Goal: Task Accomplishment & Management: Use online tool/utility

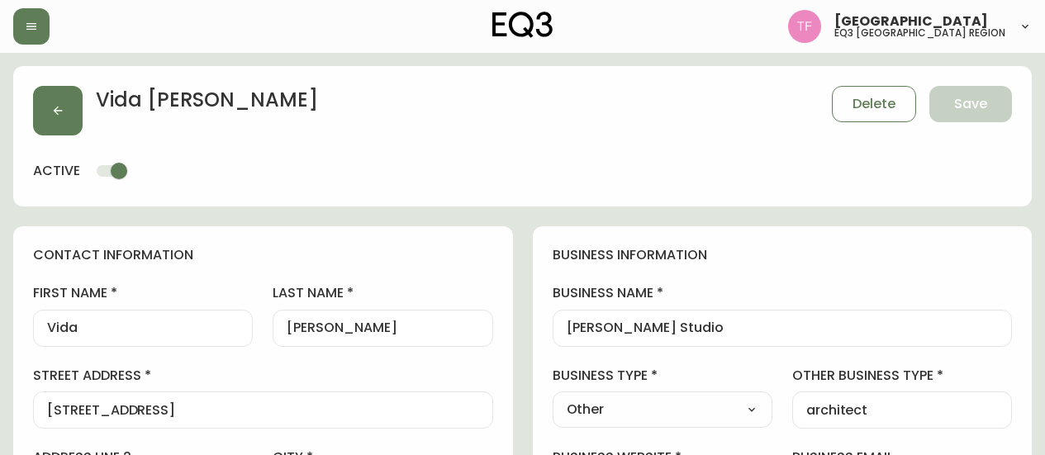
select select "ON"
select select "CA"
select select "CA_EN"
select select "Advertisement"
select select "Other"
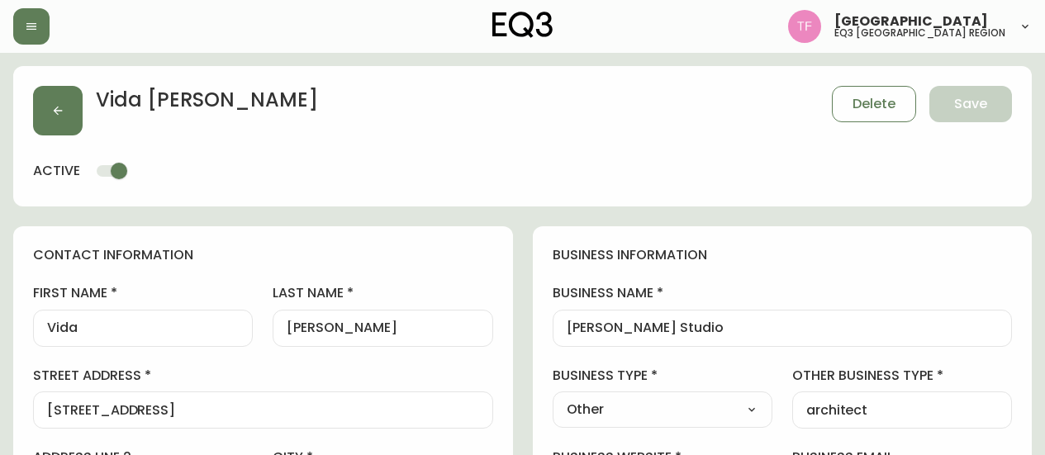
select select "cjw10z96r007p6gs0hn5531do"
select select "false"
click at [61, 102] on button "button" at bounding box center [58, 111] width 50 height 50
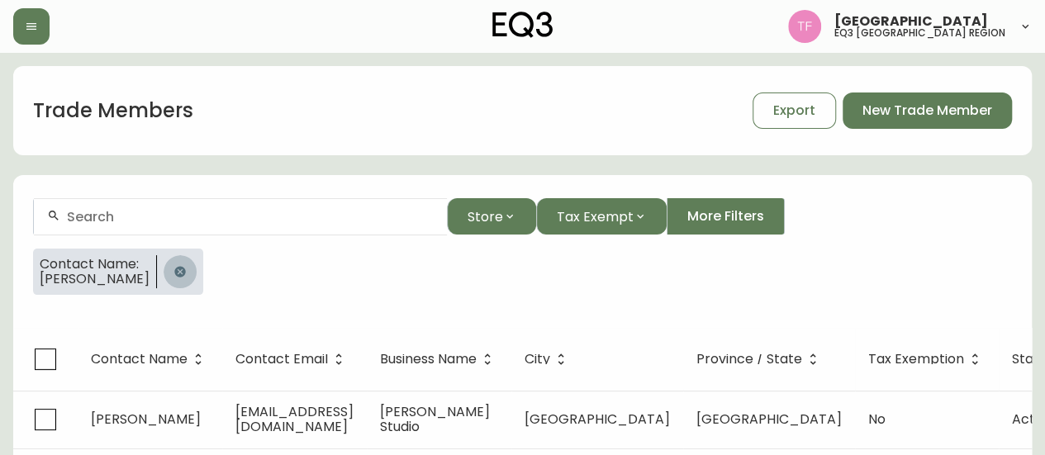
click at [181, 268] on button "button" at bounding box center [180, 271] width 33 height 33
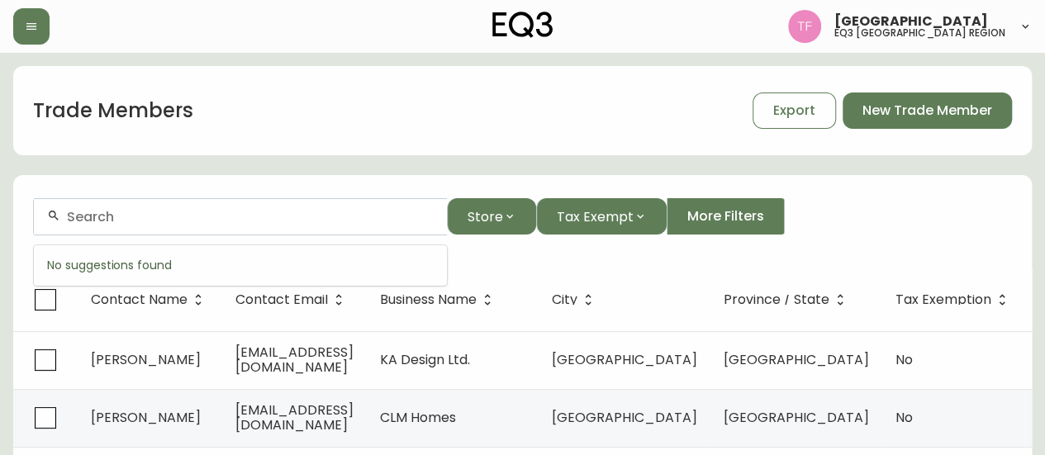
paste input "SEQUENCE INTERIOR DESIGN"
drag, startPoint x: 218, startPoint y: 211, endPoint x: 228, endPoint y: 214, distance: 10.2
click at [218, 211] on input "SEQUENCE INTERIOR DESIGN" at bounding box center [250, 217] width 367 height 16
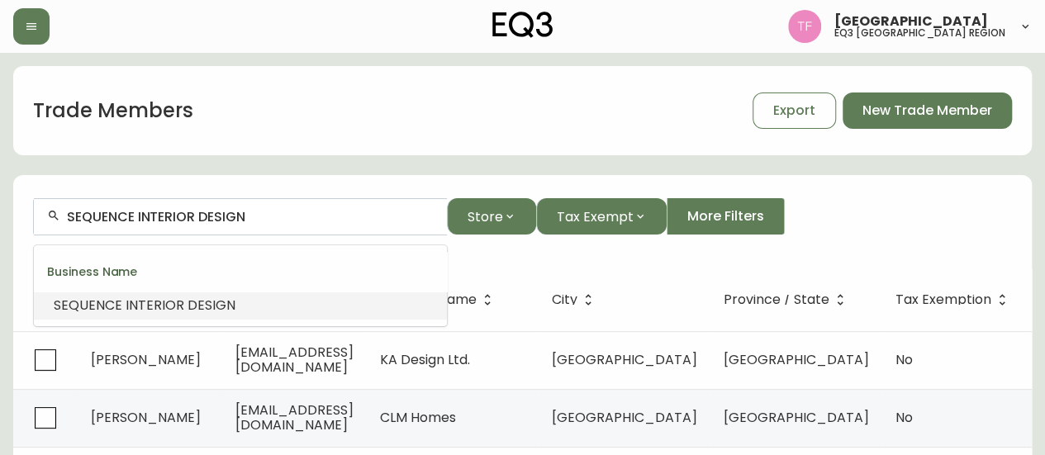
paste input "PUTNIK ARCHITECTURE"
click at [140, 307] on span "Architecture" at bounding box center [146, 305] width 83 height 19
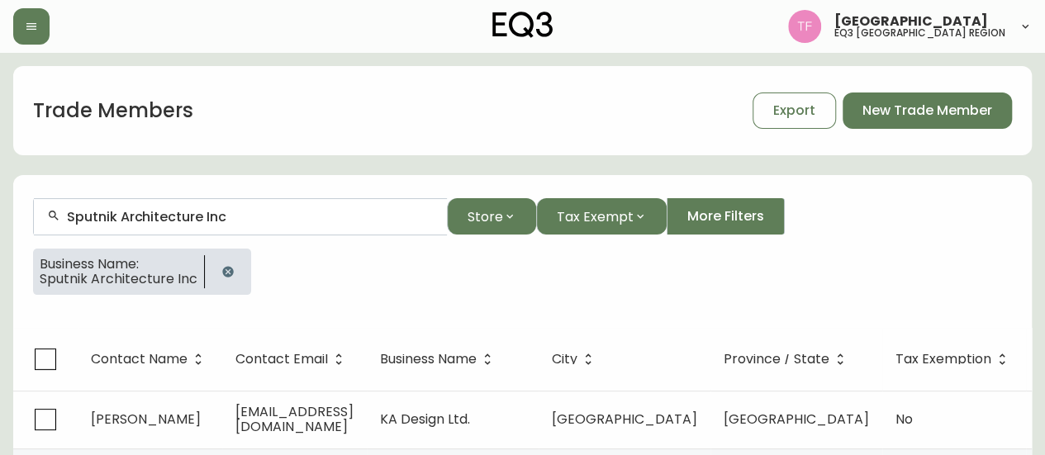
click at [207, 215] on input "Sputnik Architecture Inc" at bounding box center [250, 217] width 367 height 16
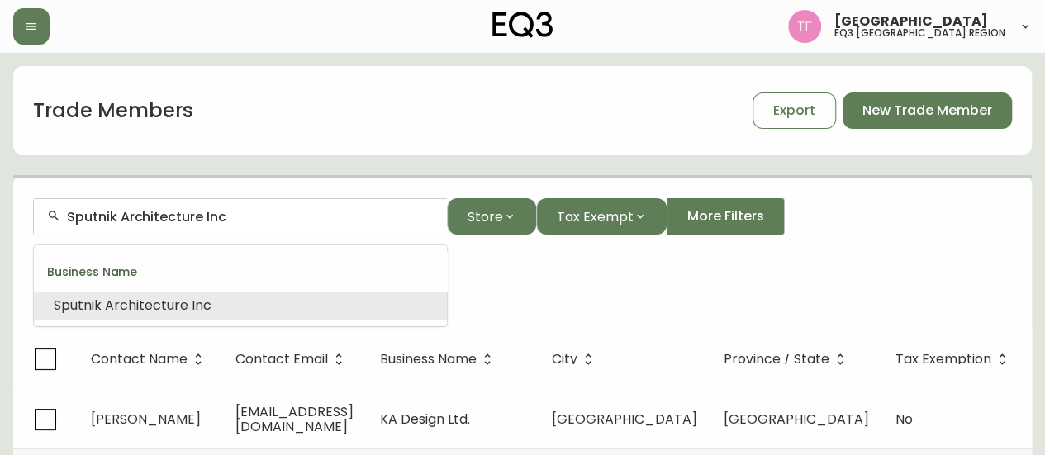
click at [207, 215] on input "Sputnik Architecture Inc" at bounding box center [250, 217] width 367 height 16
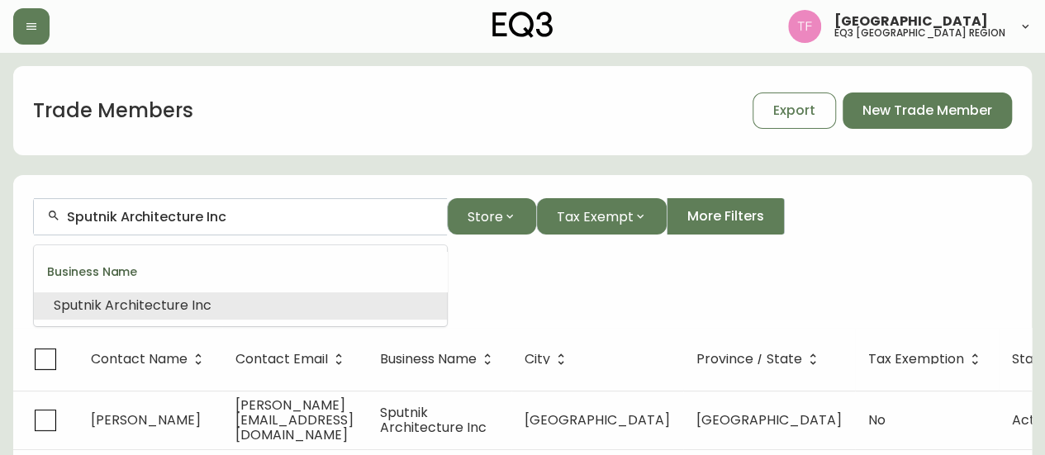
click at [207, 215] on input "Sputnik Architecture Inc" at bounding box center [250, 217] width 367 height 16
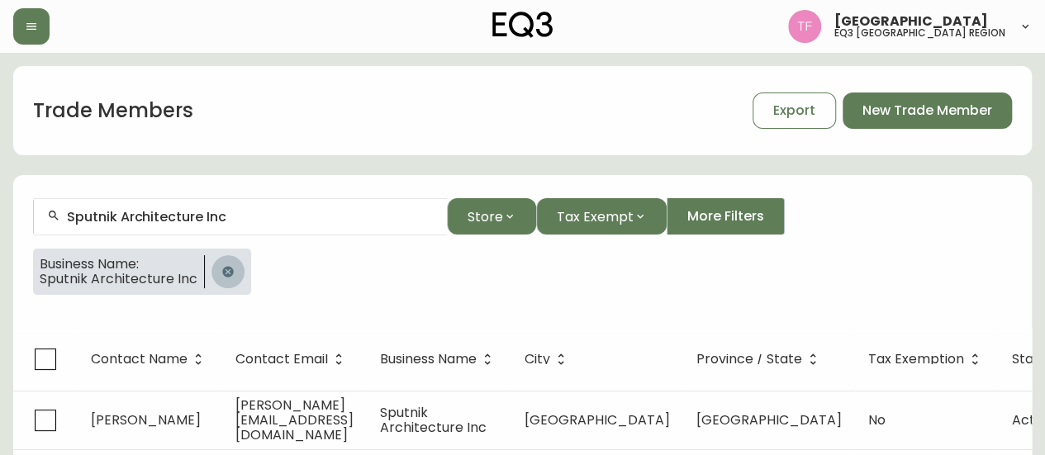
click at [216, 265] on button "button" at bounding box center [227, 271] width 33 height 33
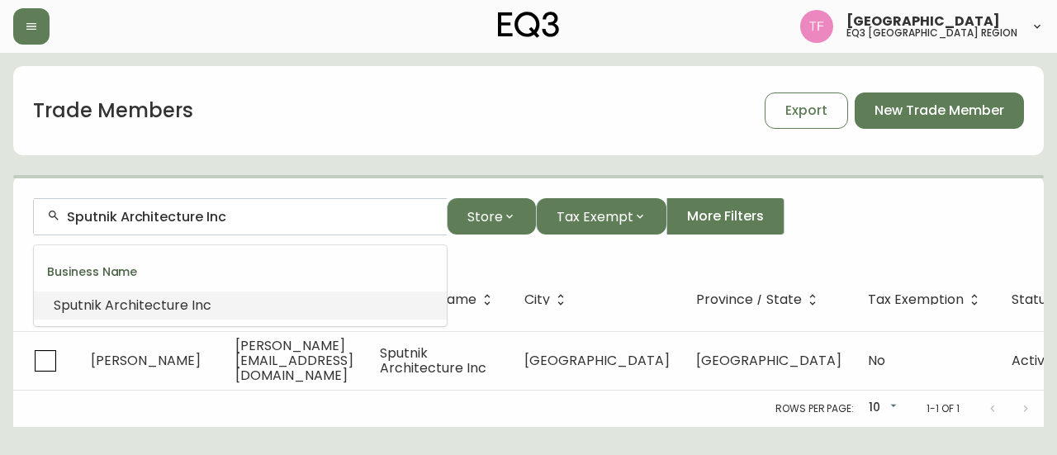
click at [230, 216] on input "Sputnik Architecture Inc" at bounding box center [250, 217] width 367 height 16
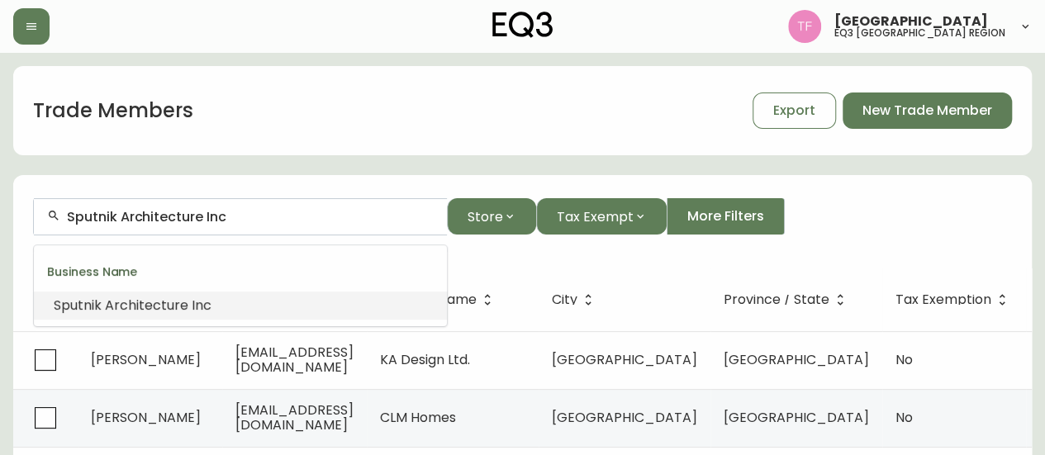
paste input "[PERSON_NAME] DESIGN GROUP"
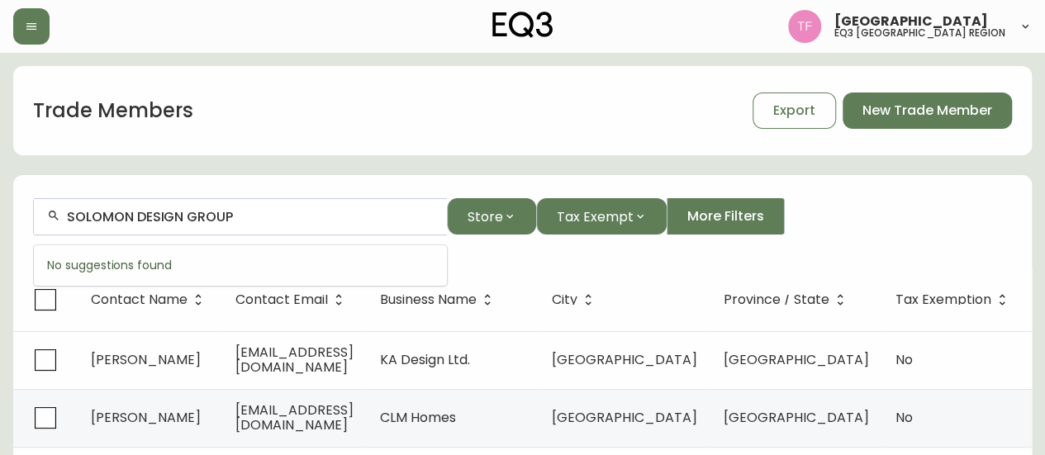
click at [230, 216] on input "SOLOMON DESIGN GROUP" at bounding box center [250, 217] width 367 height 16
click at [288, 219] on input "SOLOMON DESIGN GROUP" at bounding box center [250, 217] width 367 height 16
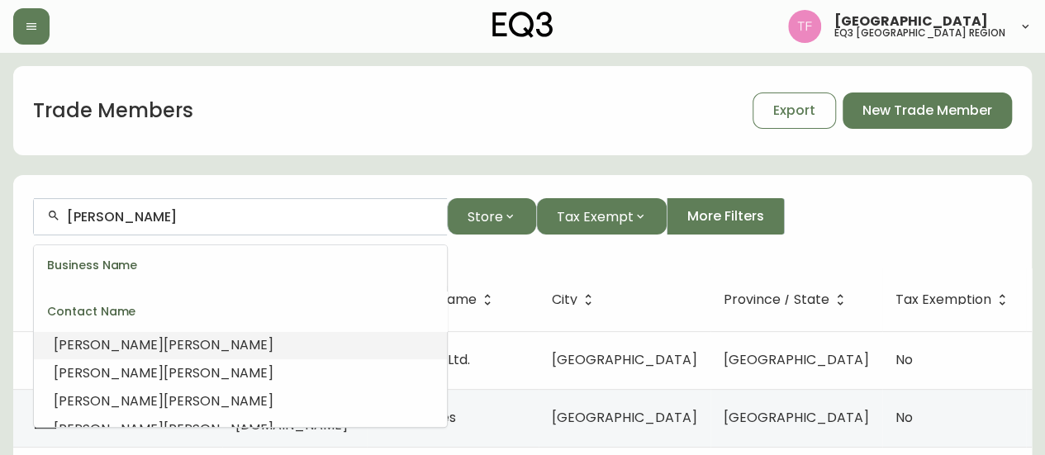
scroll to position [296, 0]
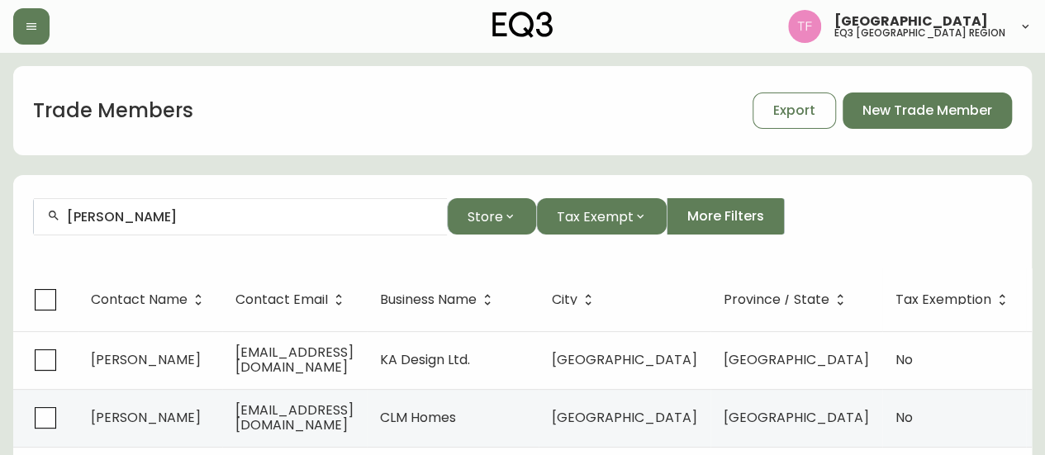
click at [236, 214] on input "[PERSON_NAME]" at bounding box center [250, 217] width 367 height 16
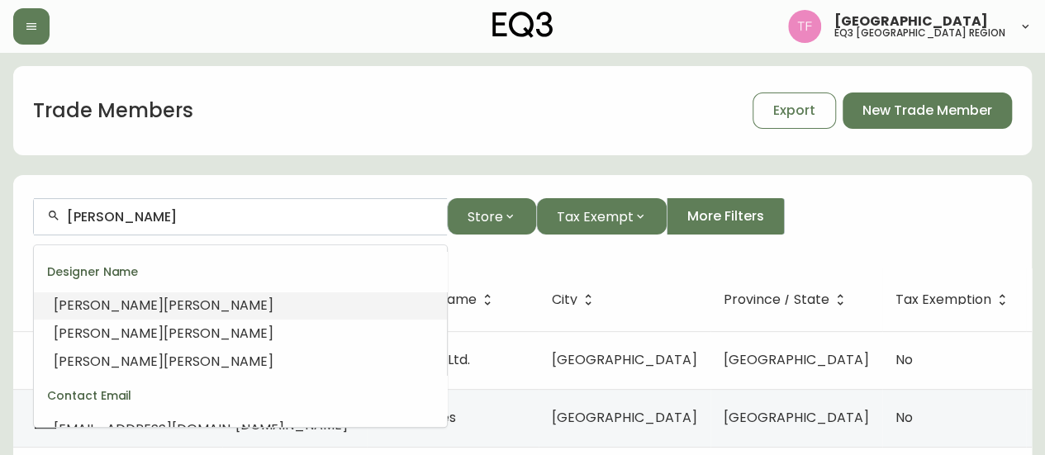
paste input "[PERSON_NAME] CENTRE"
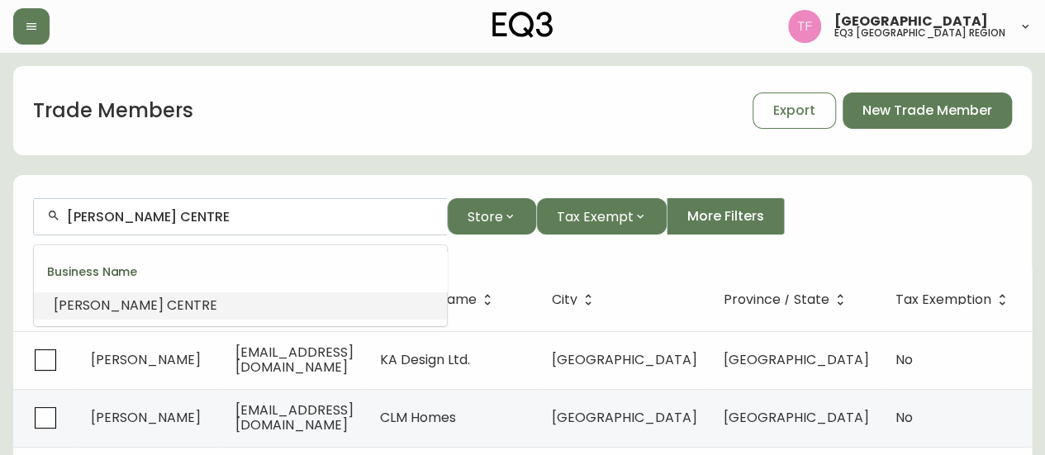
click at [281, 217] on input "[PERSON_NAME] CENTRE" at bounding box center [250, 217] width 367 height 16
paste input "TRIPLE E CANADA LTD"
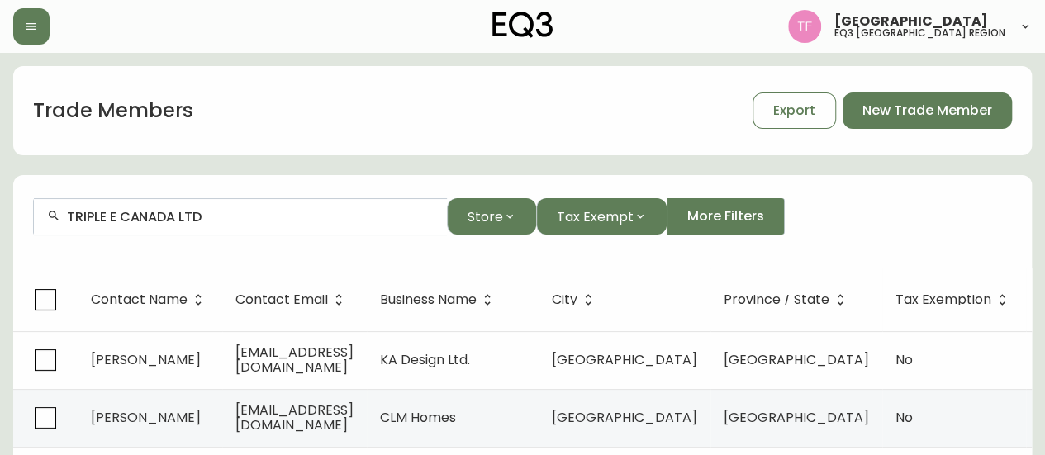
click at [240, 219] on input "TRIPLE E CANADA LTD" at bounding box center [250, 217] width 367 height 16
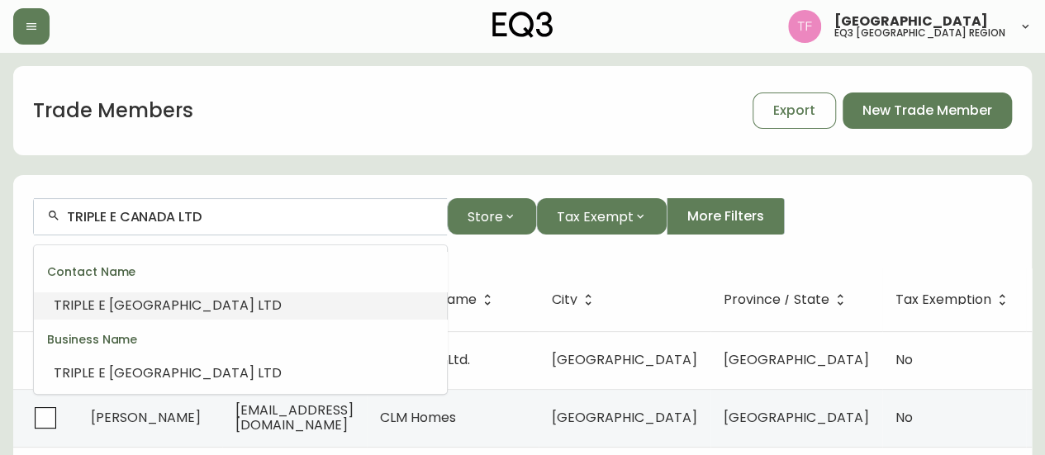
paste input "SLOW STORIES"
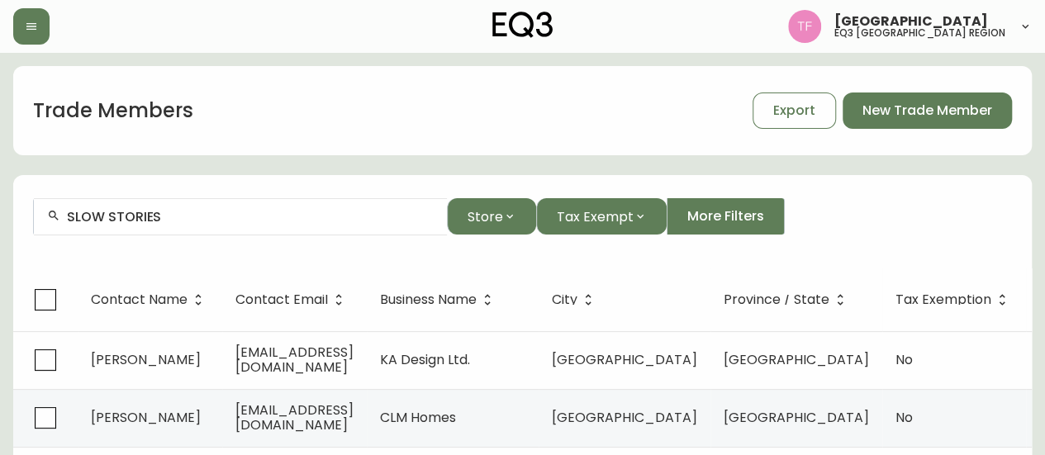
click at [221, 226] on div "SLOW STORIES" at bounding box center [240, 216] width 413 height 37
paste input "FOR SPACE SAKE"
click at [246, 214] on input "FOR SPACE SAKE" at bounding box center [250, 217] width 367 height 16
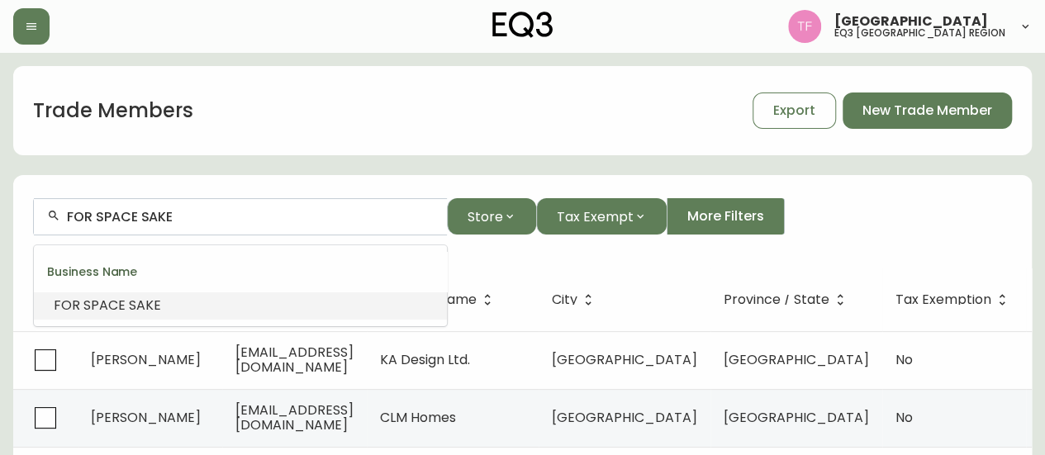
paste input "[PERSON_NAME]"
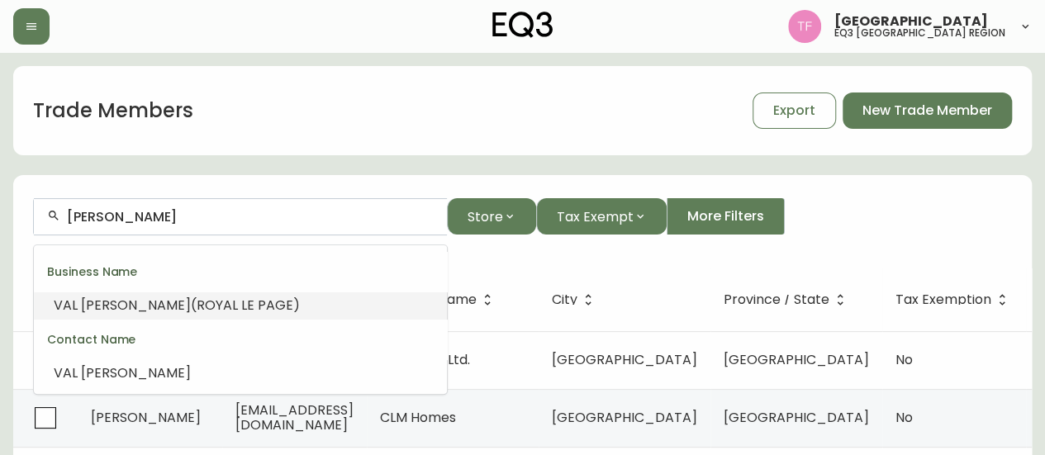
click at [197, 307] on span "(ROYAL LE PAGE)" at bounding box center [245, 305] width 109 height 19
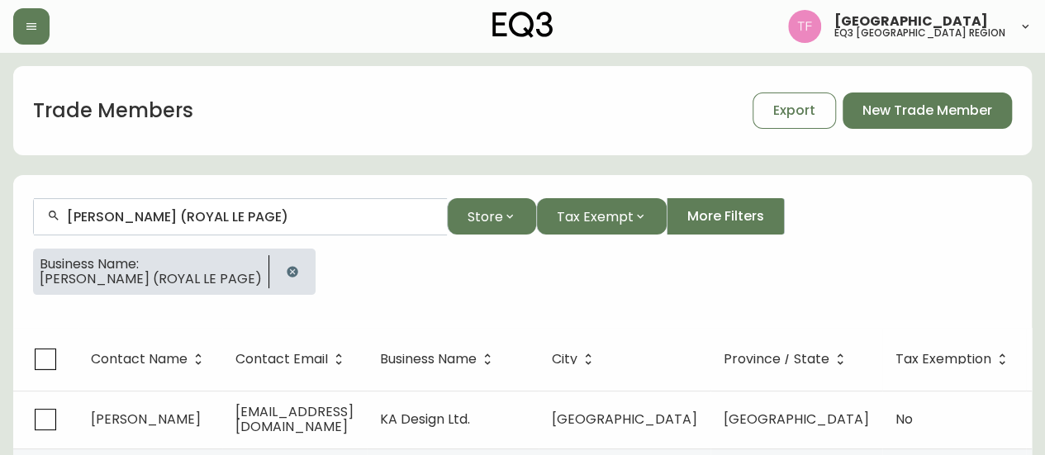
click at [208, 211] on input "[PERSON_NAME] (ROYAL LE PAGE)" at bounding box center [250, 217] width 367 height 16
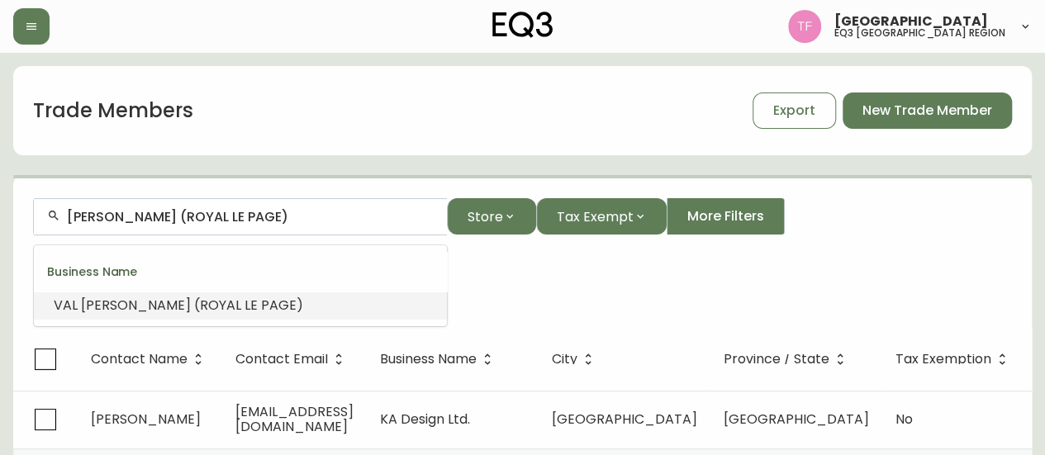
click at [208, 211] on input "[PERSON_NAME] (ROYAL LE PAGE)" at bounding box center [250, 217] width 367 height 16
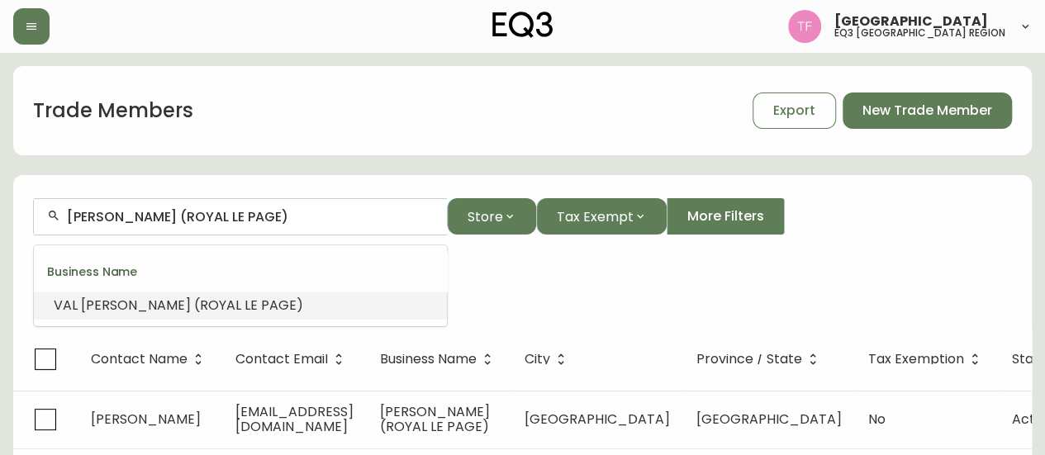
click at [208, 211] on input "[PERSON_NAME] (ROYAL LE PAGE)" at bounding box center [250, 217] width 367 height 16
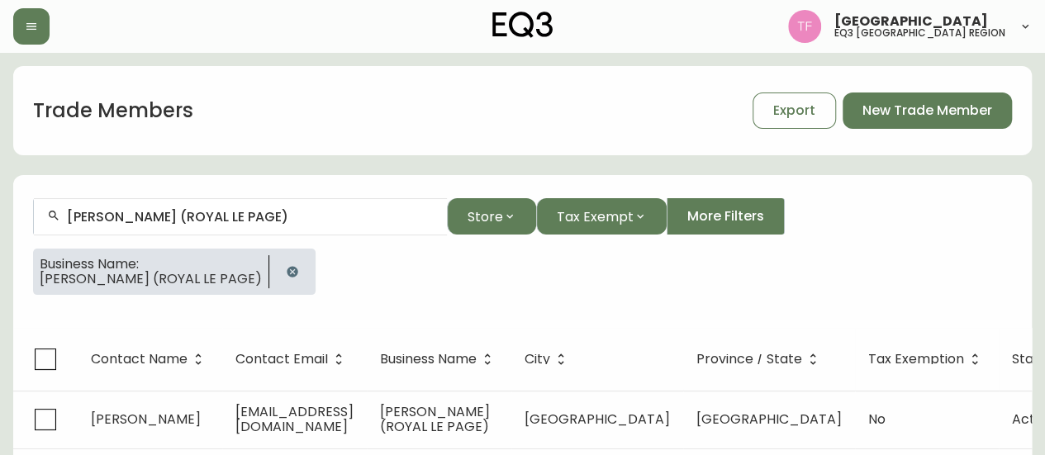
click at [264, 212] on input "[PERSON_NAME] (ROYAL LE PAGE)" at bounding box center [250, 217] width 367 height 16
click at [553, 279] on div "Business Name: [PERSON_NAME] (ROYAL LE PAGE)" at bounding box center [522, 278] width 979 height 59
click at [286, 273] on icon "button" at bounding box center [292, 271] width 13 height 13
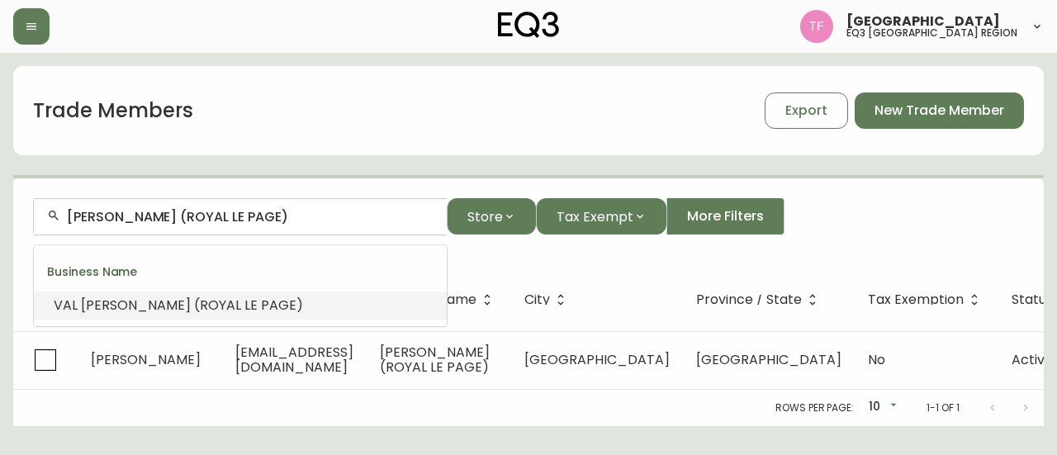
click at [264, 212] on input "[PERSON_NAME] (ROYAL LE PAGE)" at bounding box center [250, 217] width 367 height 16
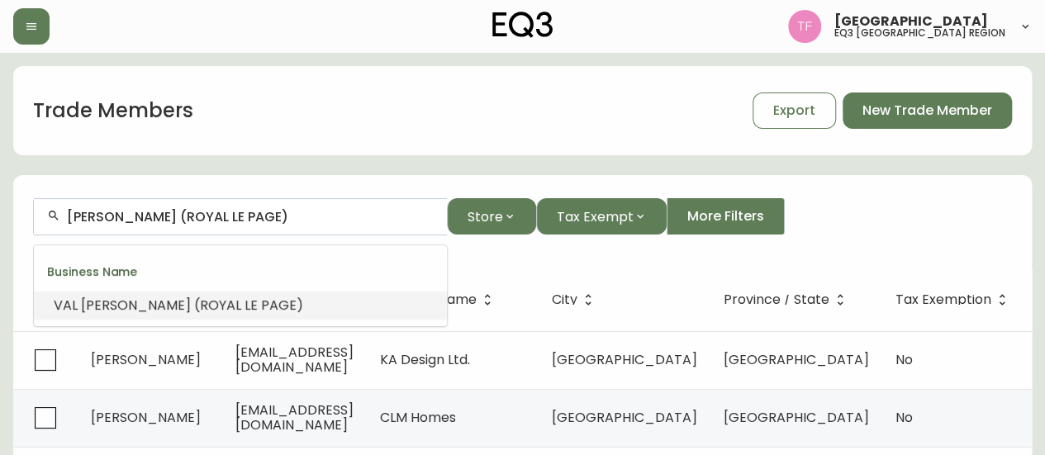
paste input "MV DESIGN INC."
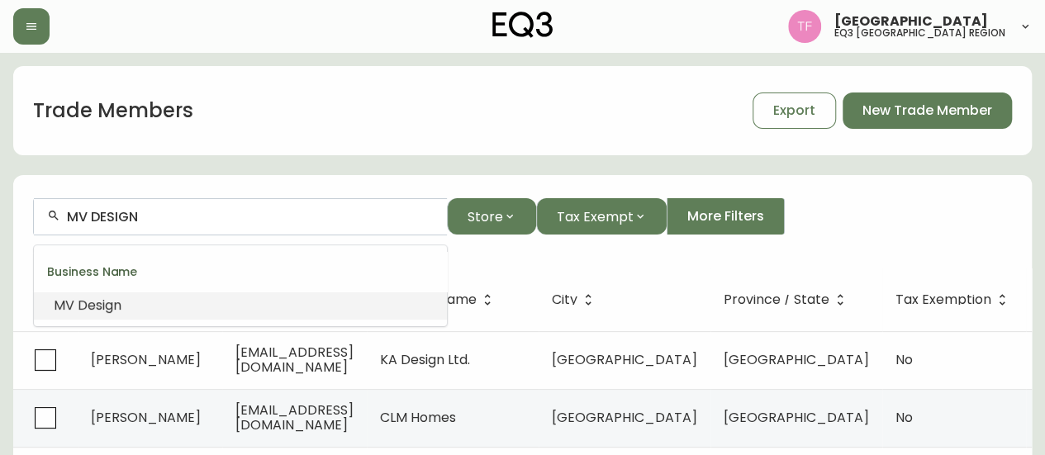
click at [106, 300] on span "Design" at bounding box center [100, 305] width 44 height 19
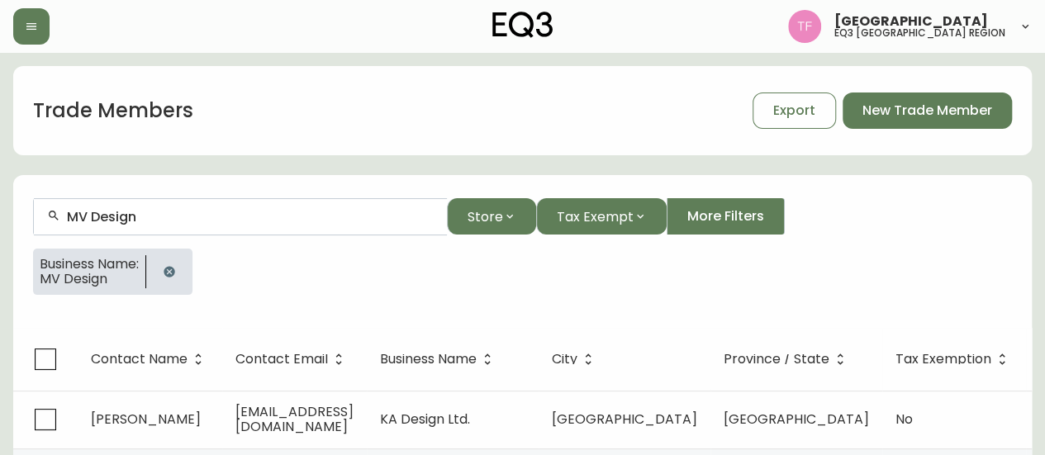
click at [129, 214] on input "MV Design" at bounding box center [250, 217] width 367 height 16
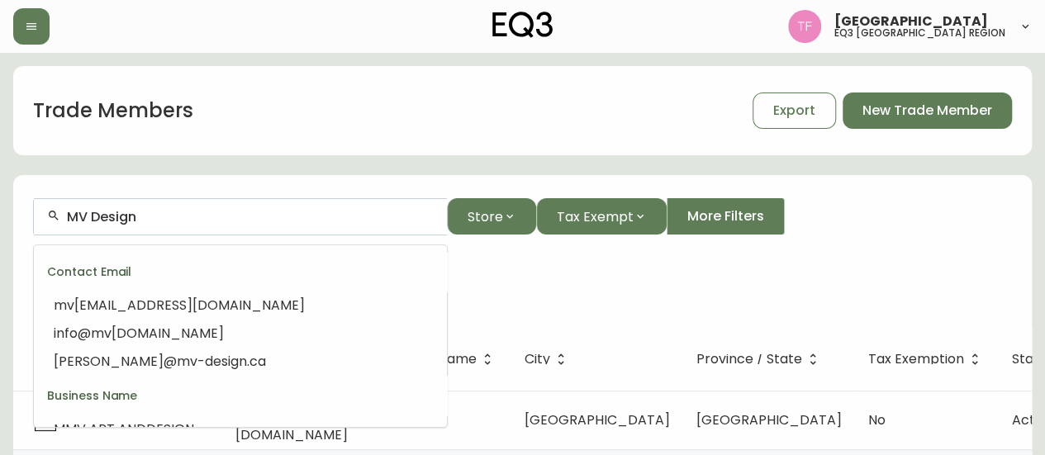
click at [129, 214] on input "MV Design" at bounding box center [250, 217] width 367 height 16
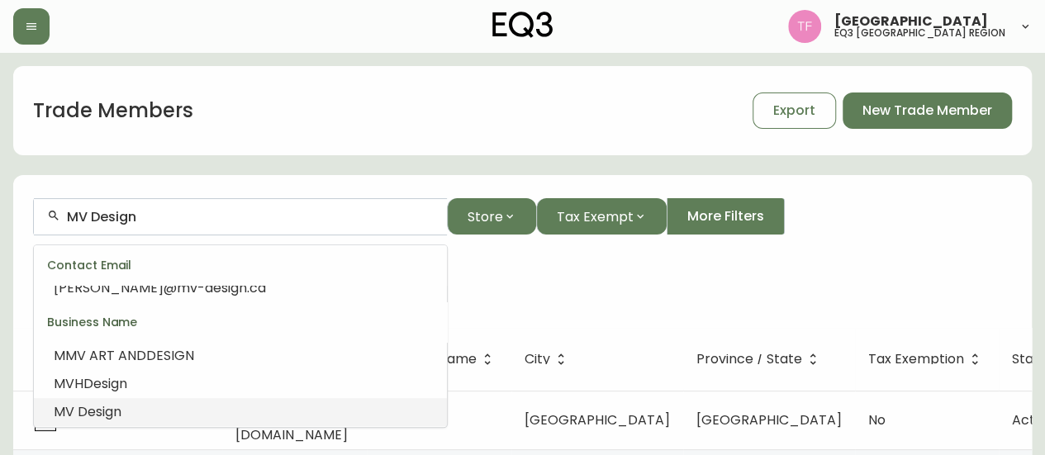
click at [129, 214] on input "MV Design" at bounding box center [250, 217] width 367 height 16
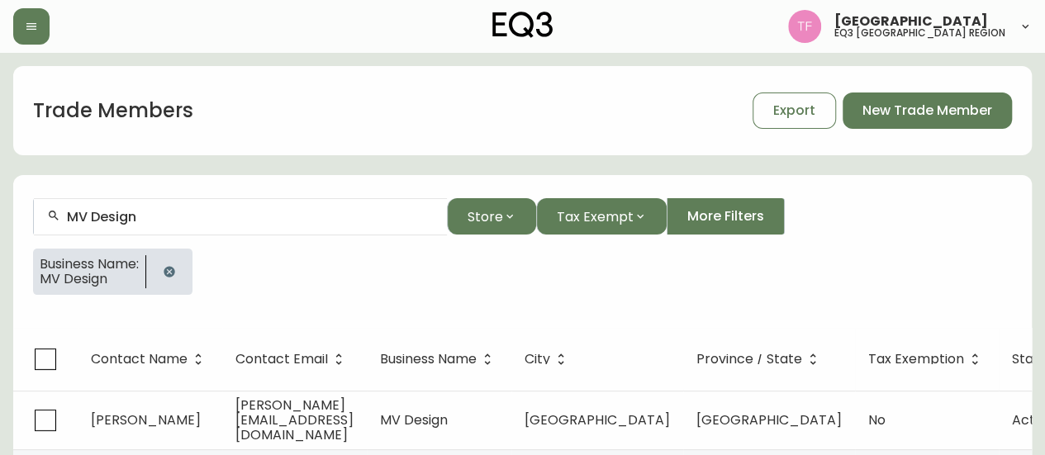
click at [173, 268] on icon "button" at bounding box center [169, 271] width 11 height 11
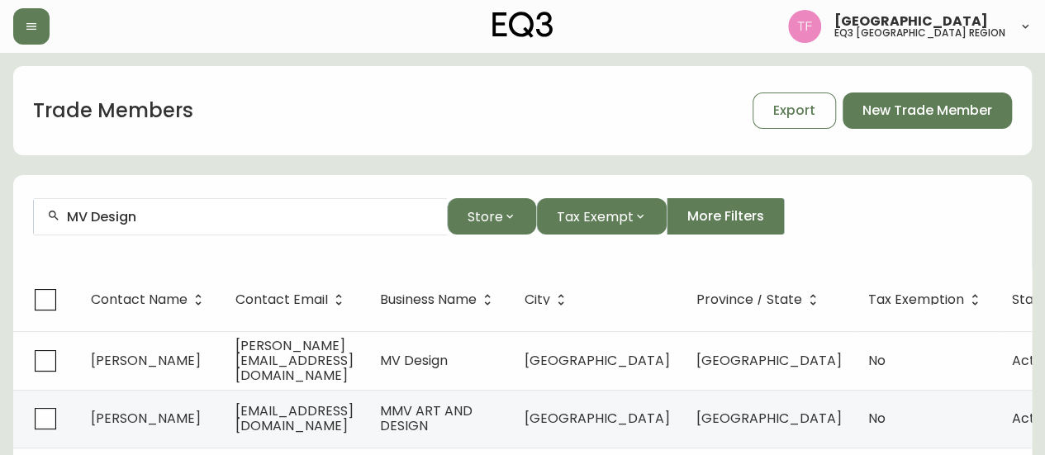
click at [193, 207] on div "MV Design" at bounding box center [240, 216] width 413 height 37
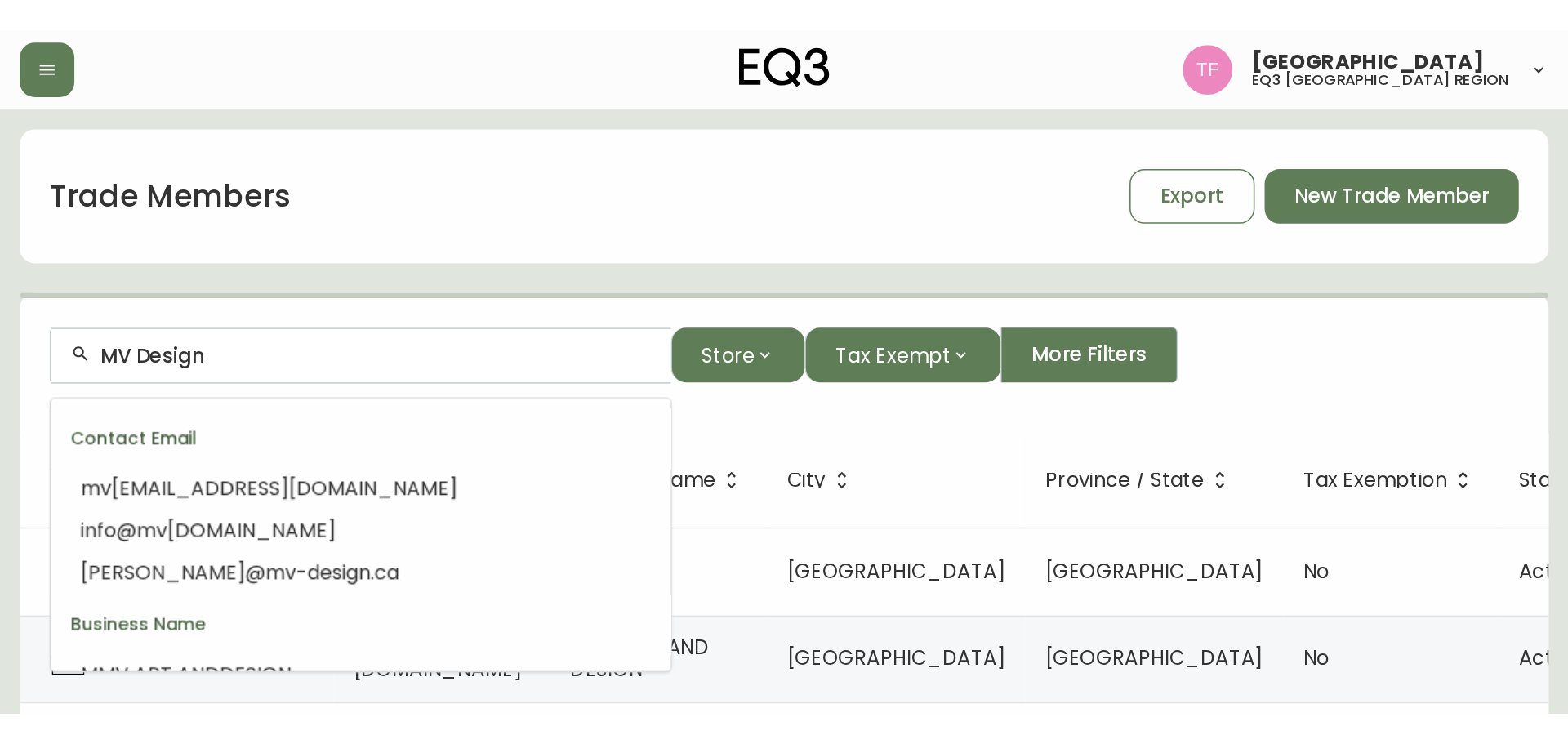
scroll to position [73, 0]
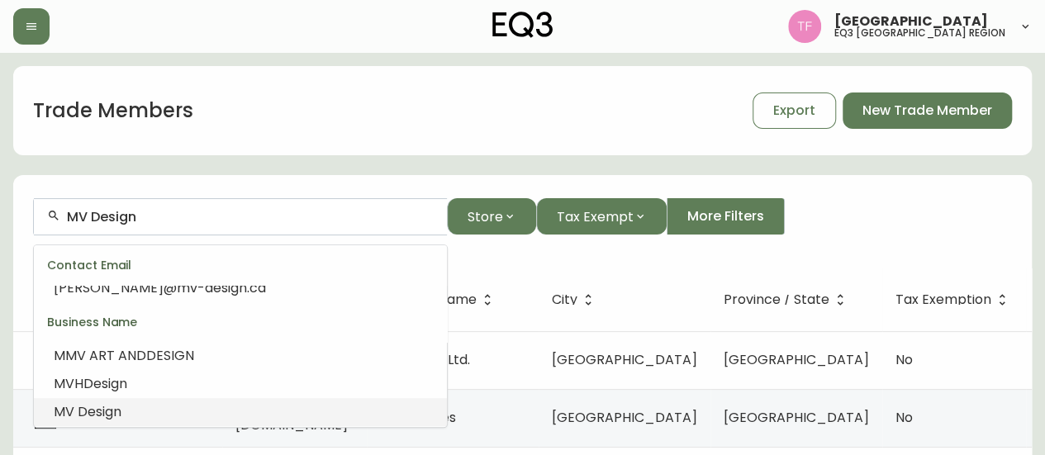
paste input "[PERSON_NAME] + CO"
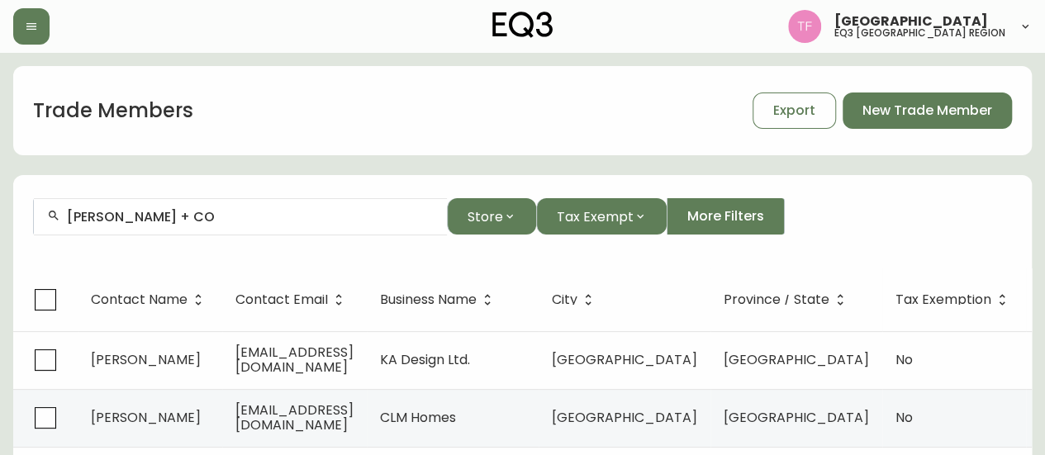
click at [190, 224] on input "[PERSON_NAME] + CO" at bounding box center [250, 217] width 367 height 16
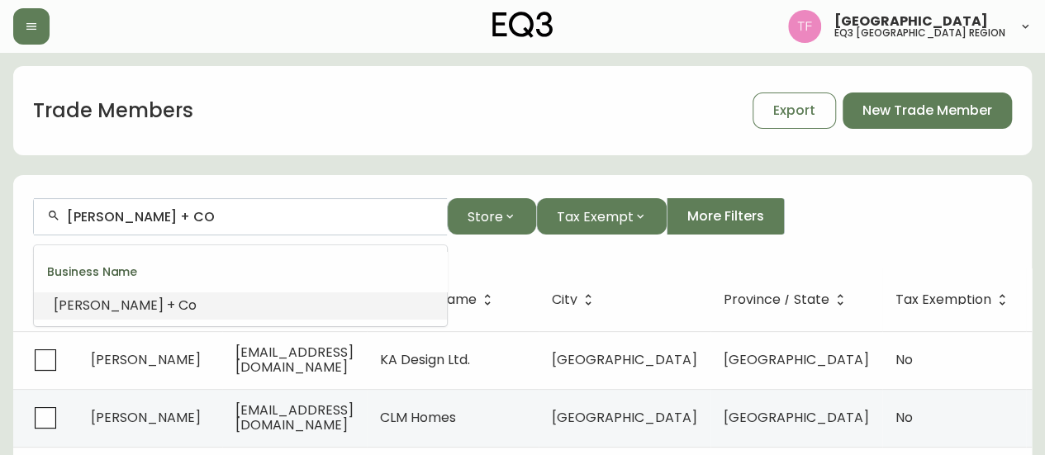
paste input "[GEOGRAPHIC_DATA]"
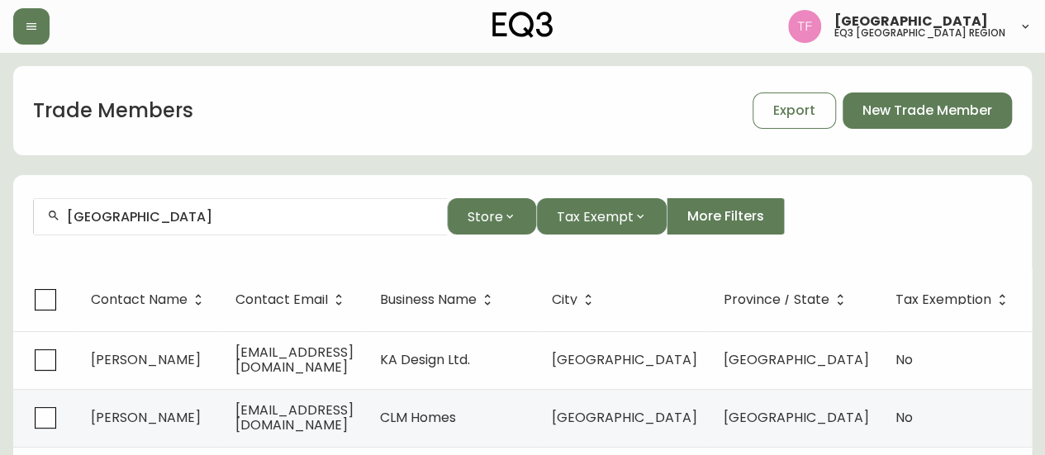
click at [240, 221] on input "[GEOGRAPHIC_DATA]" at bounding box center [250, 217] width 367 height 16
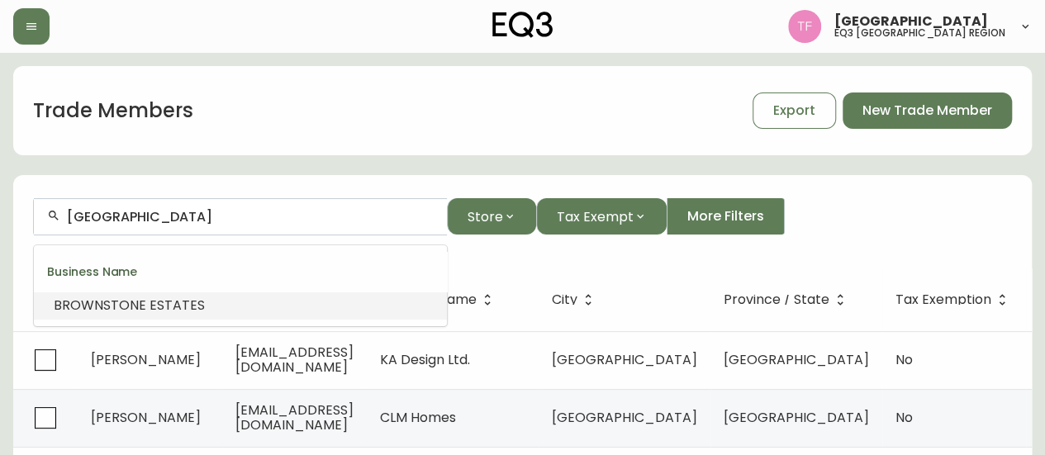
paste input "WC1 INC."
click at [161, 303] on span "VENTURA DEVELOPMENTS/" at bounding box center [140, 305] width 173 height 19
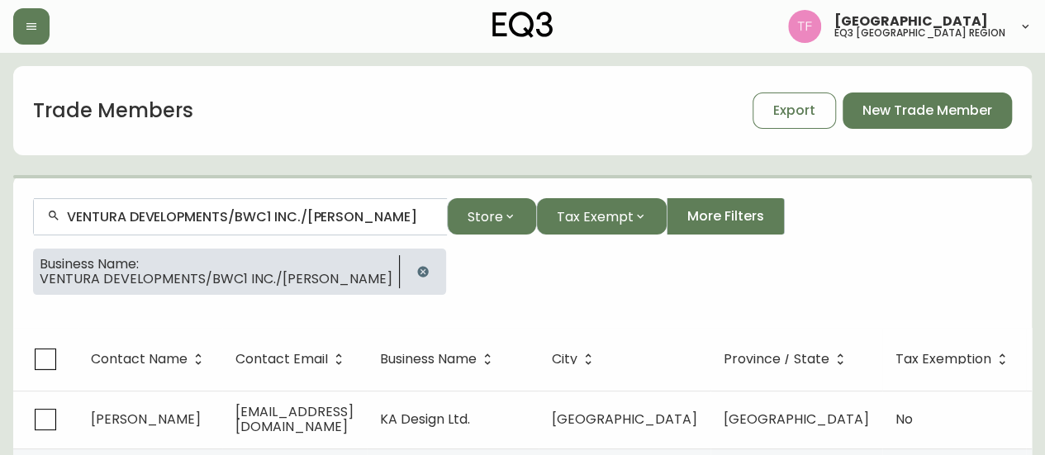
click at [217, 213] on input "VENTURA DEVELOPMENTS/BWC1 INC./[PERSON_NAME]" at bounding box center [250, 217] width 367 height 16
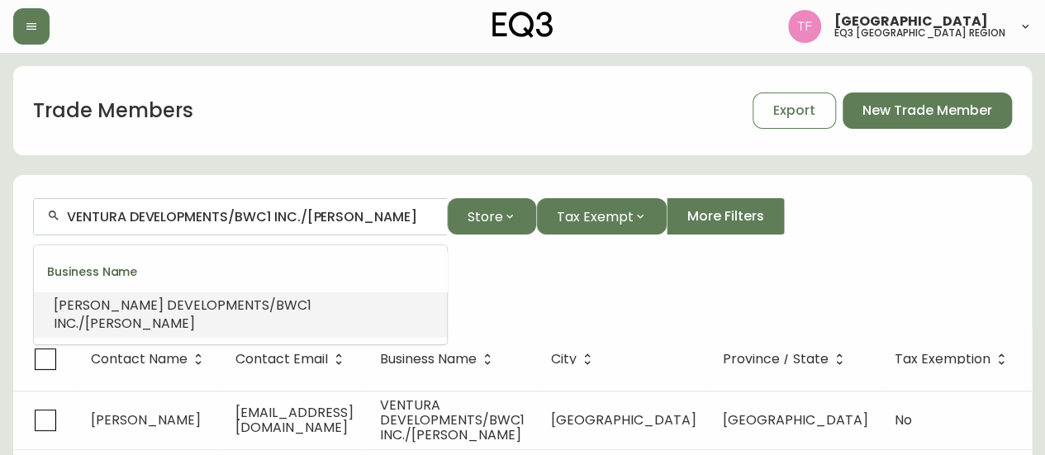
click at [217, 213] on input "VENTURA DEVELOPMENTS/BWC1 INC./[PERSON_NAME]" at bounding box center [250, 217] width 367 height 16
type input "VENTURA DEVELOPMENTS/BWC1 INC./[PERSON_NAME]"
